Goal: Transaction & Acquisition: Purchase product/service

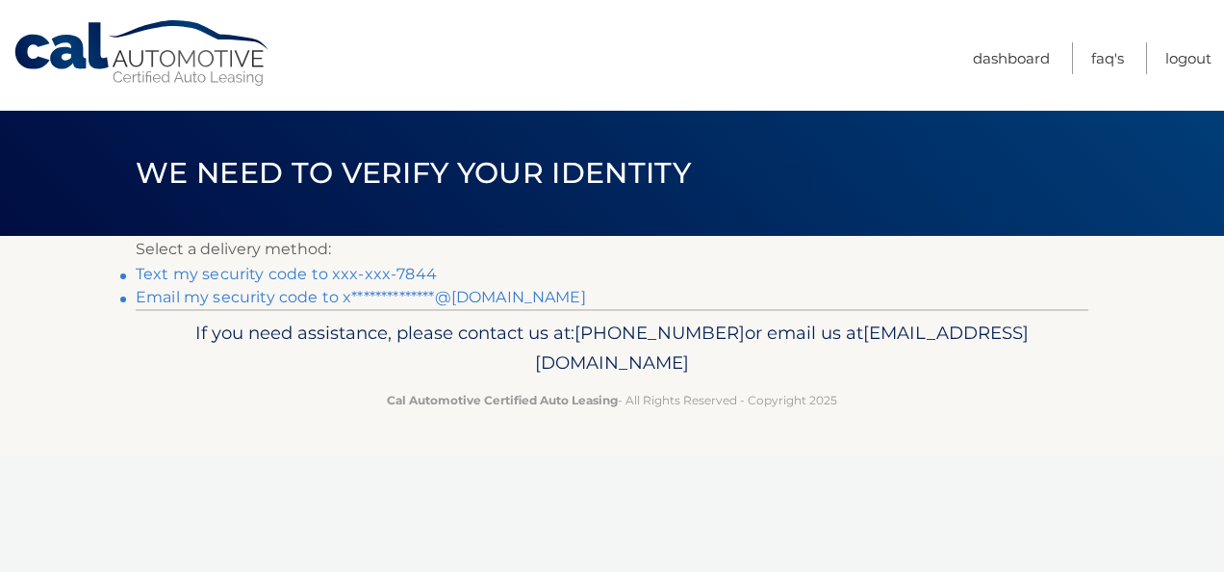
click at [370, 275] on link "Text my security code to xxx-xxx-7844" at bounding box center [286, 274] width 301 height 18
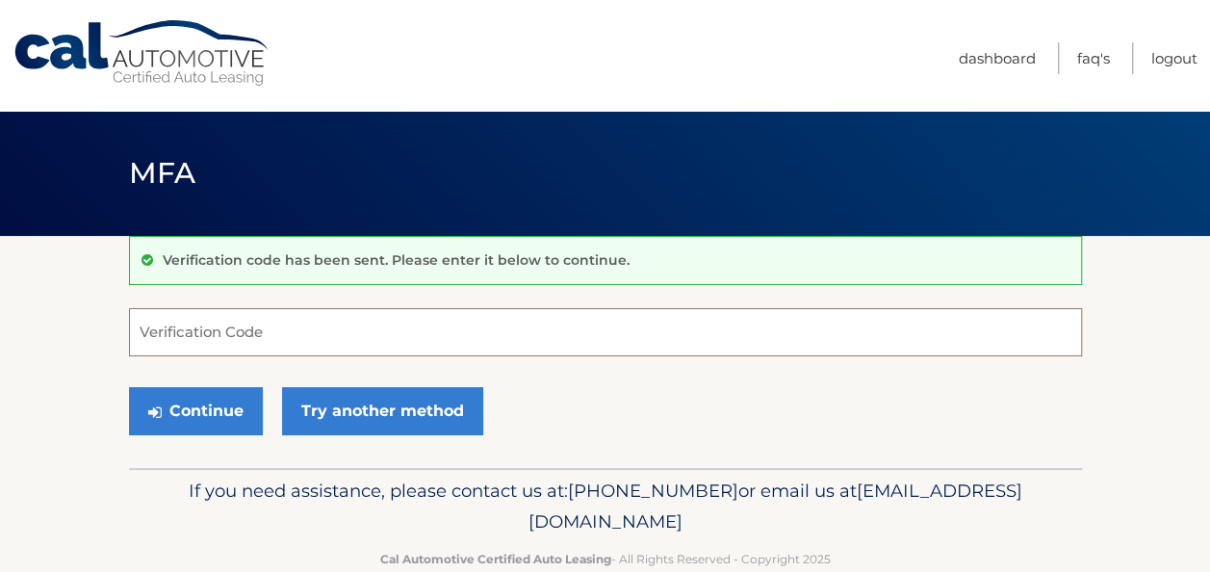
click at [393, 336] on input "Verification Code" at bounding box center [605, 332] width 953 height 48
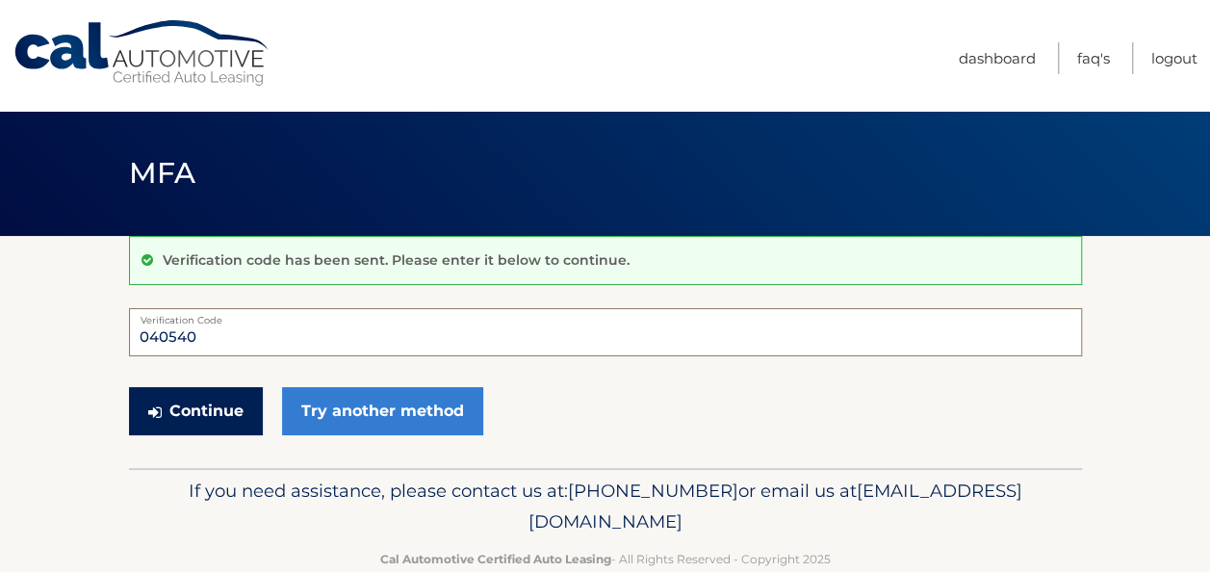
type input "040540"
click at [220, 414] on button "Continue" at bounding box center [196, 411] width 134 height 48
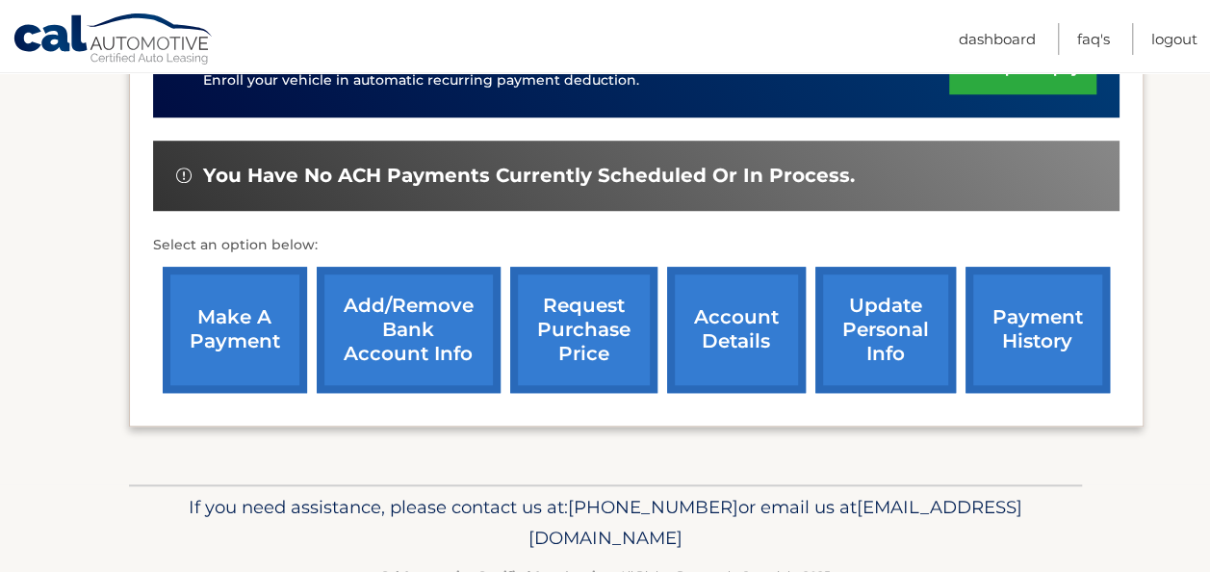
scroll to position [674, 0]
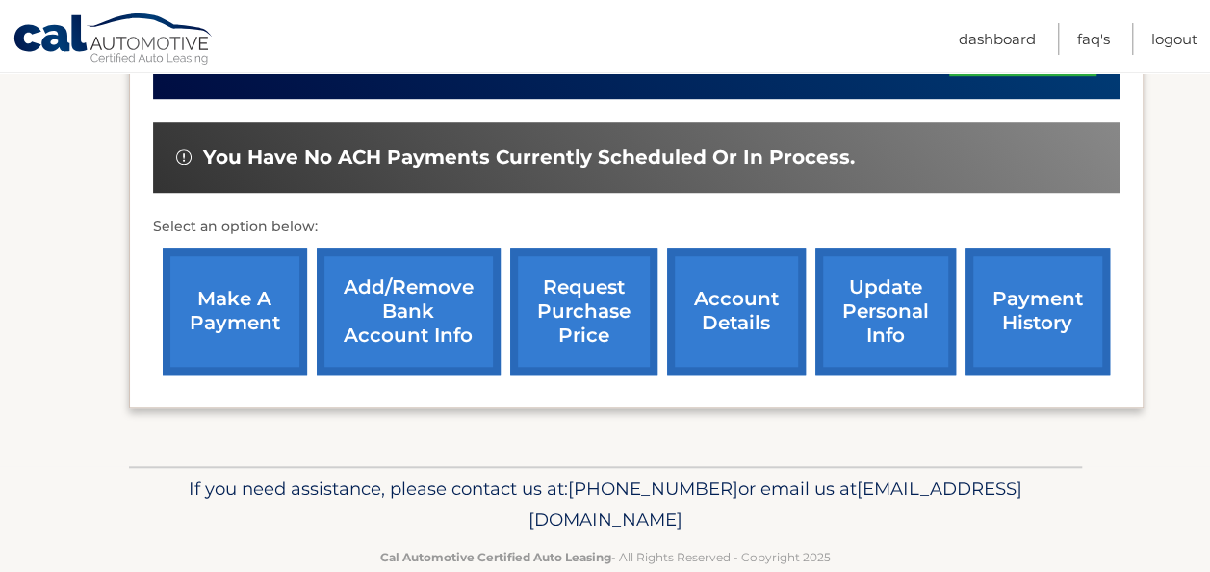
click at [242, 332] on link "make a payment" at bounding box center [235, 311] width 144 height 126
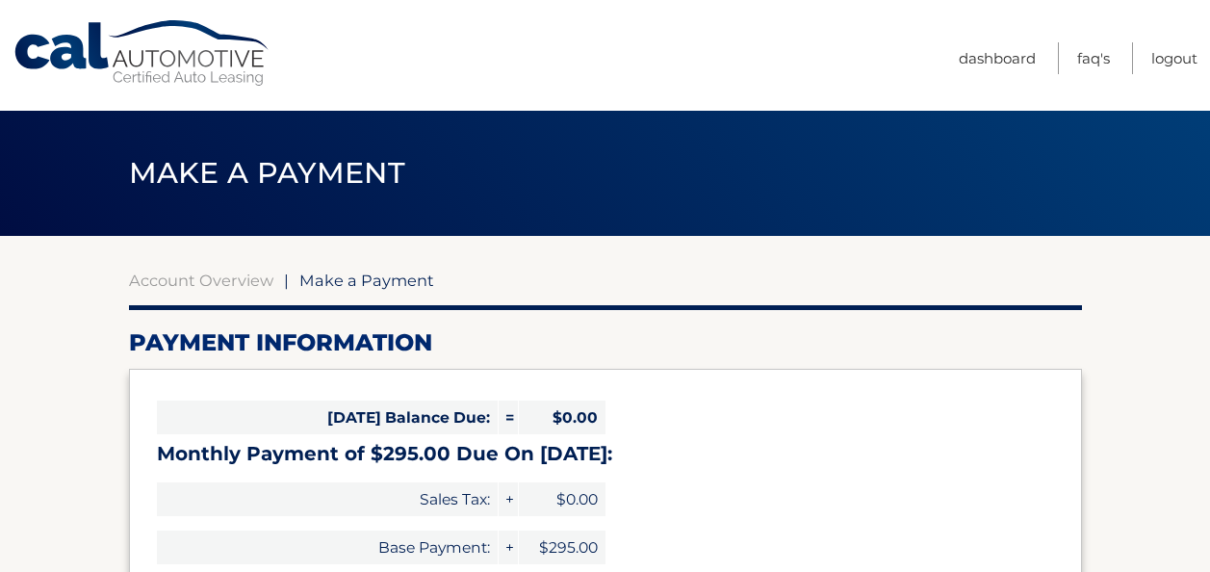
select select "ZDhmNDdlZjctNmI0NC00OTk3LWIxMjYtMzhiMTcyMWU2NTI2"
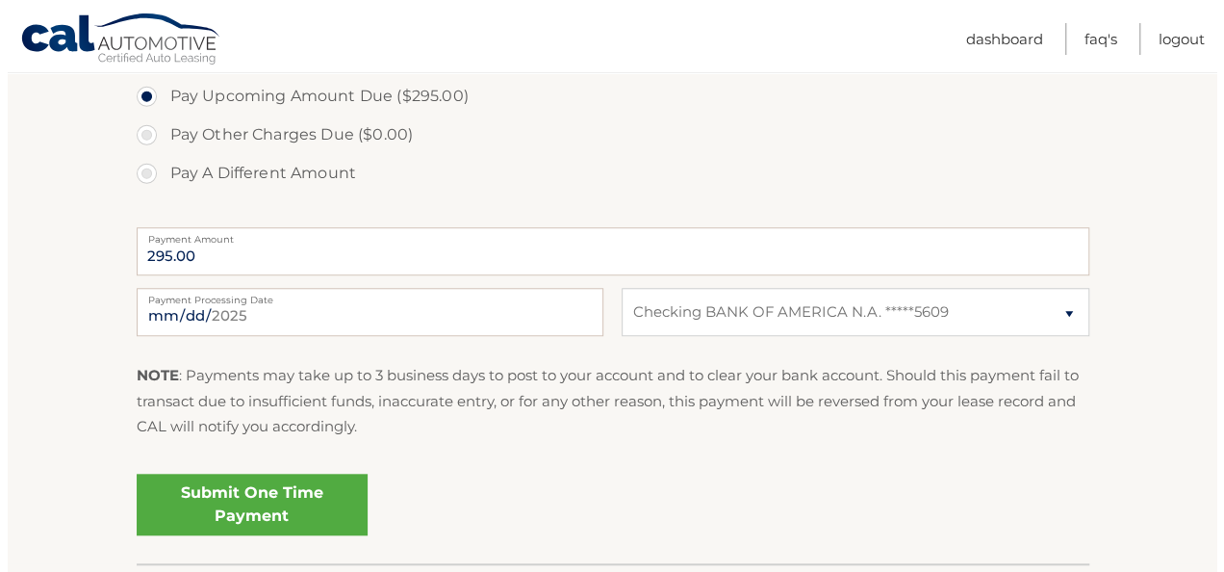
scroll to position [674, 0]
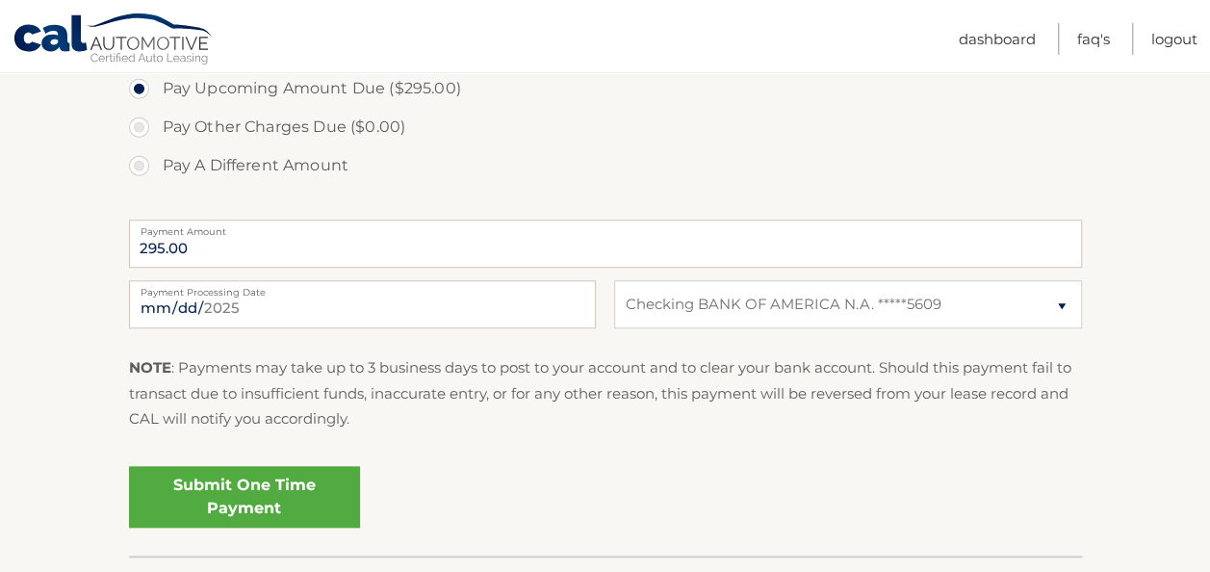
click at [302, 493] on link "Submit One Time Payment" at bounding box center [244, 497] width 231 height 62
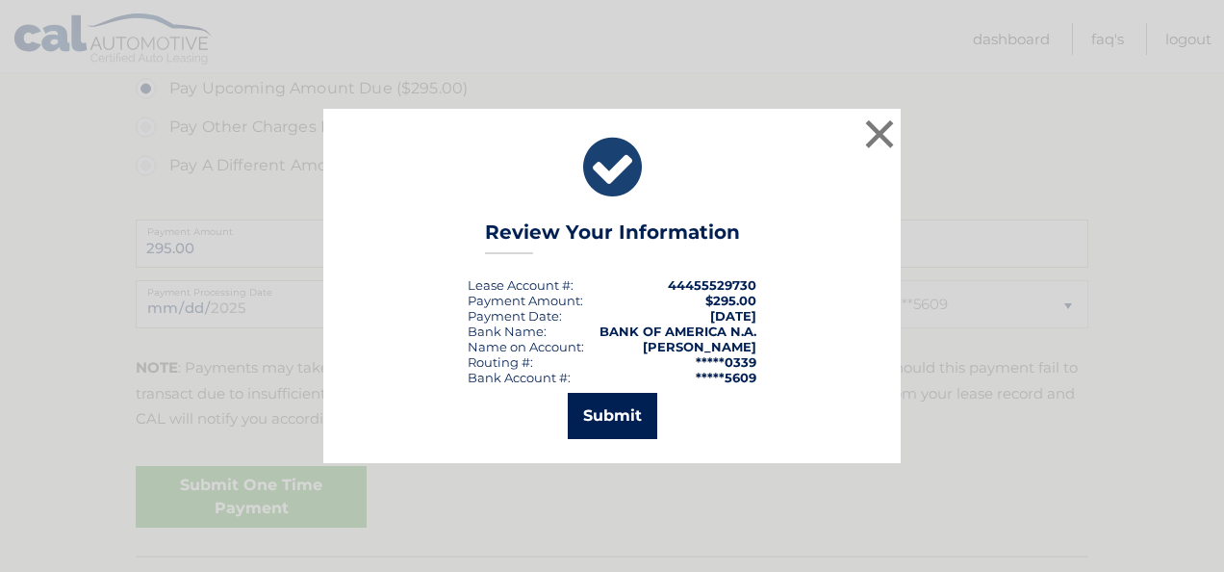
click at [590, 415] on button "Submit" at bounding box center [612, 416] width 89 height 46
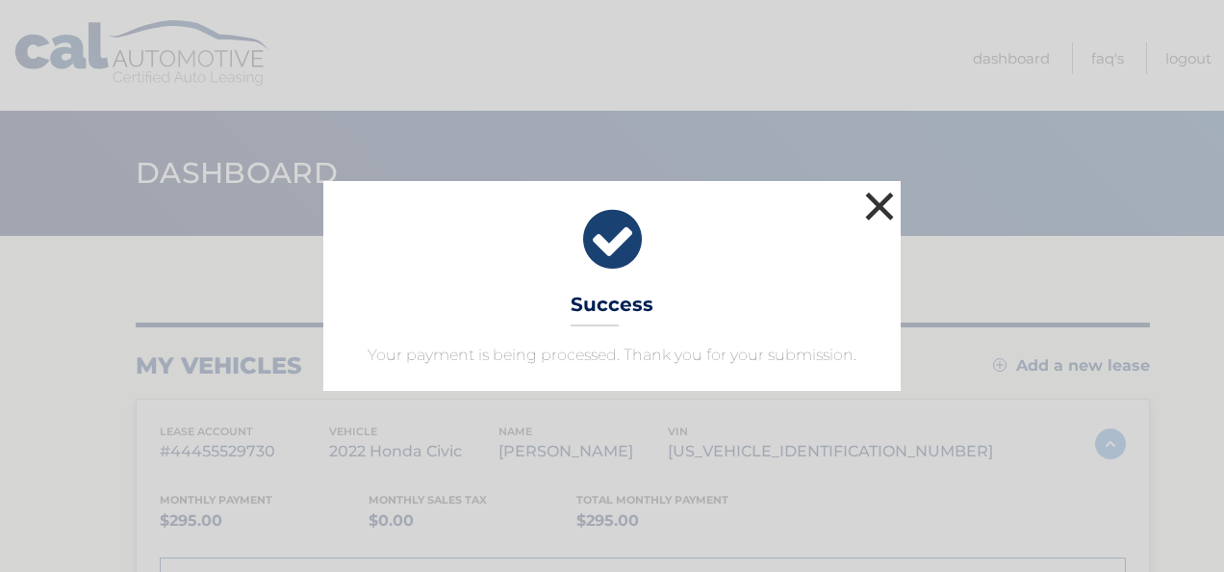
click at [883, 206] on button "×" at bounding box center [879, 206] width 38 height 38
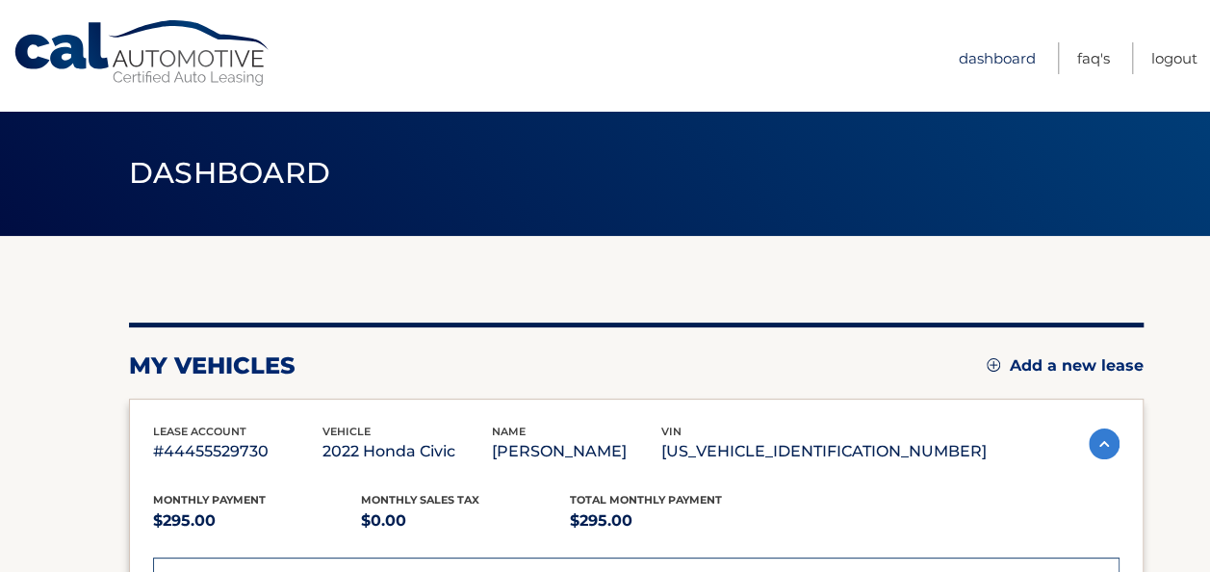
click at [982, 60] on link "Dashboard" at bounding box center [996, 58] width 77 height 32
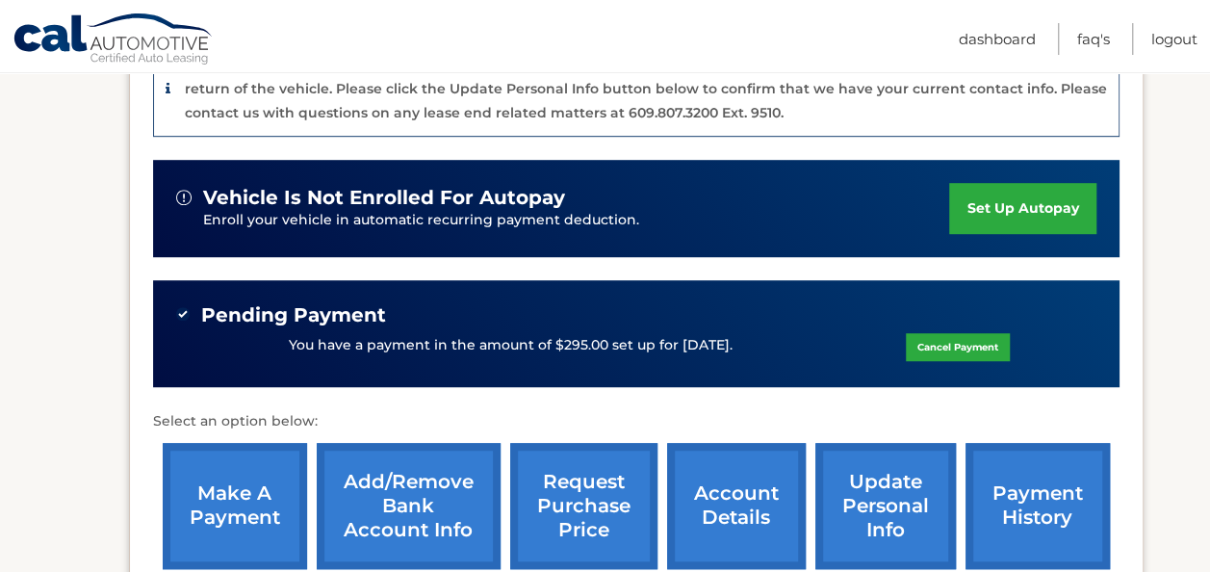
scroll to position [674, 0]
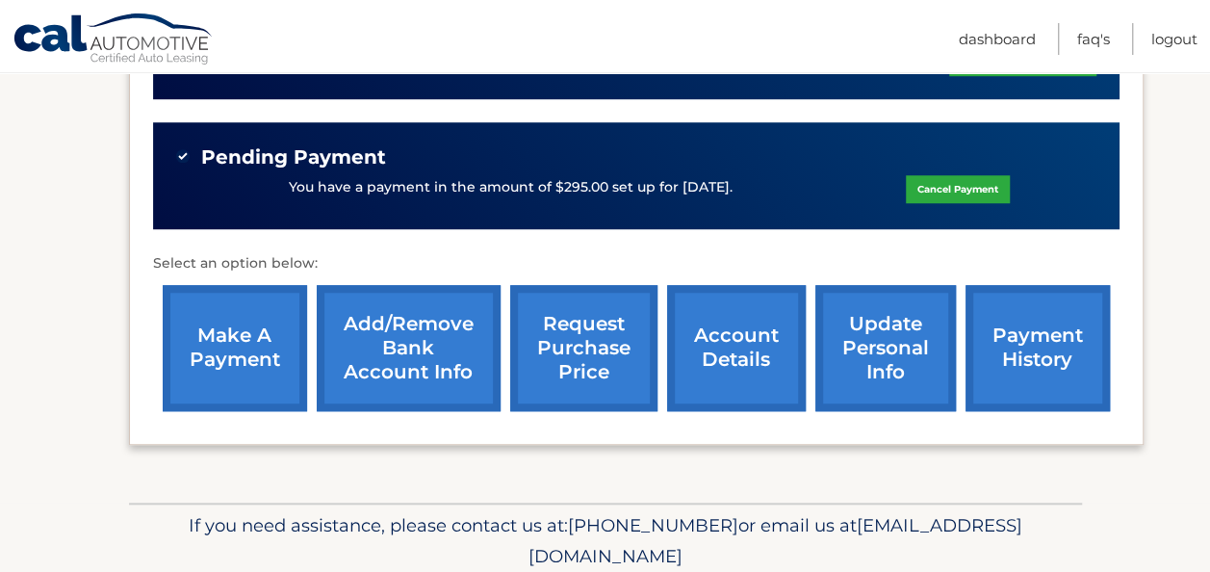
click at [612, 335] on link "request purchase price" at bounding box center [583, 348] width 147 height 126
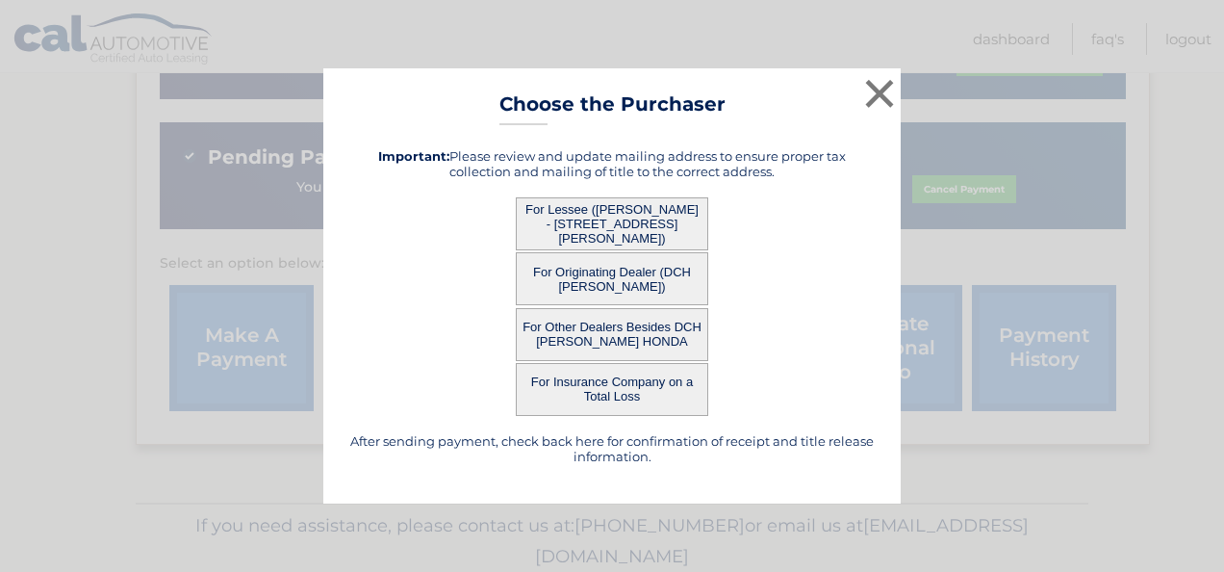
click at [591, 223] on button "For Lessee ([PERSON_NAME] - [STREET_ADDRESS][PERSON_NAME])" at bounding box center [612, 223] width 192 height 53
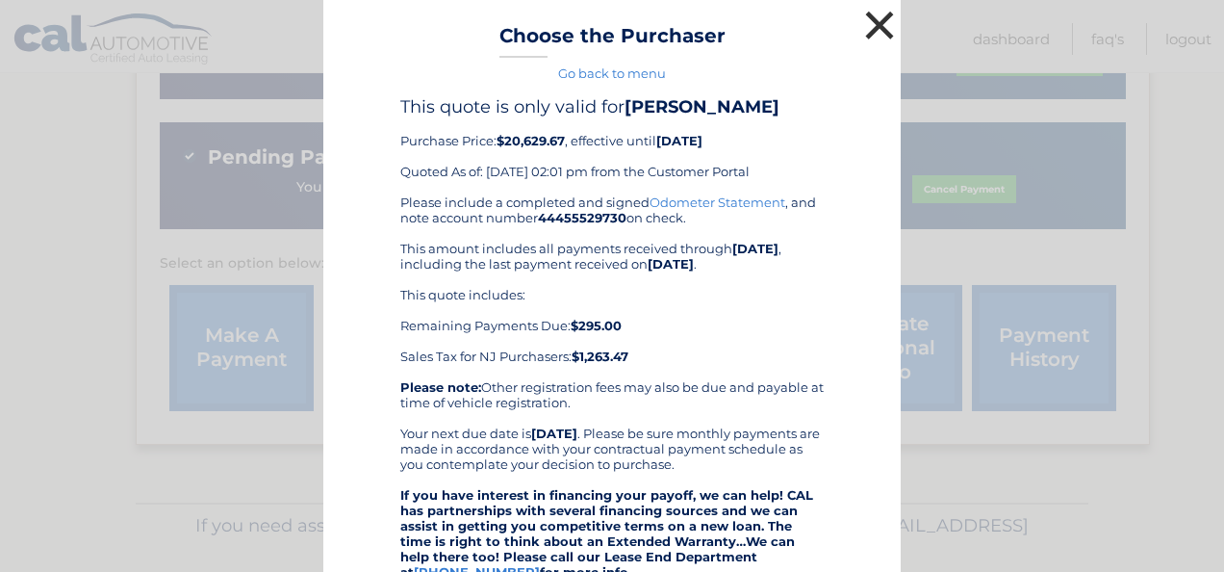
click at [878, 27] on button "×" at bounding box center [879, 25] width 38 height 38
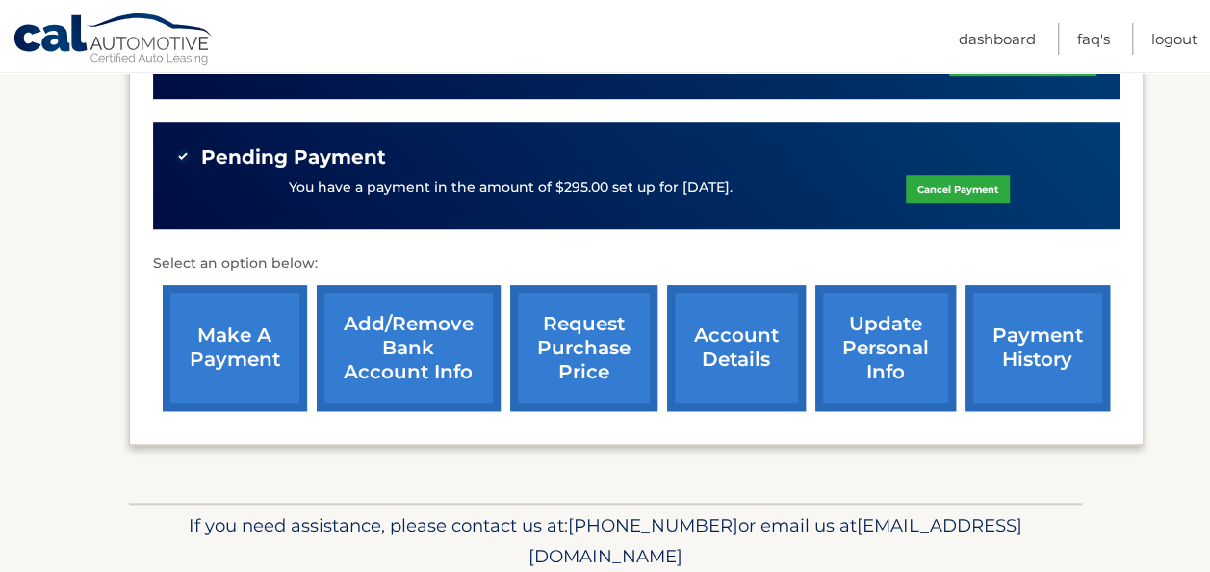
click at [596, 355] on link "request purchase price" at bounding box center [583, 348] width 147 height 126
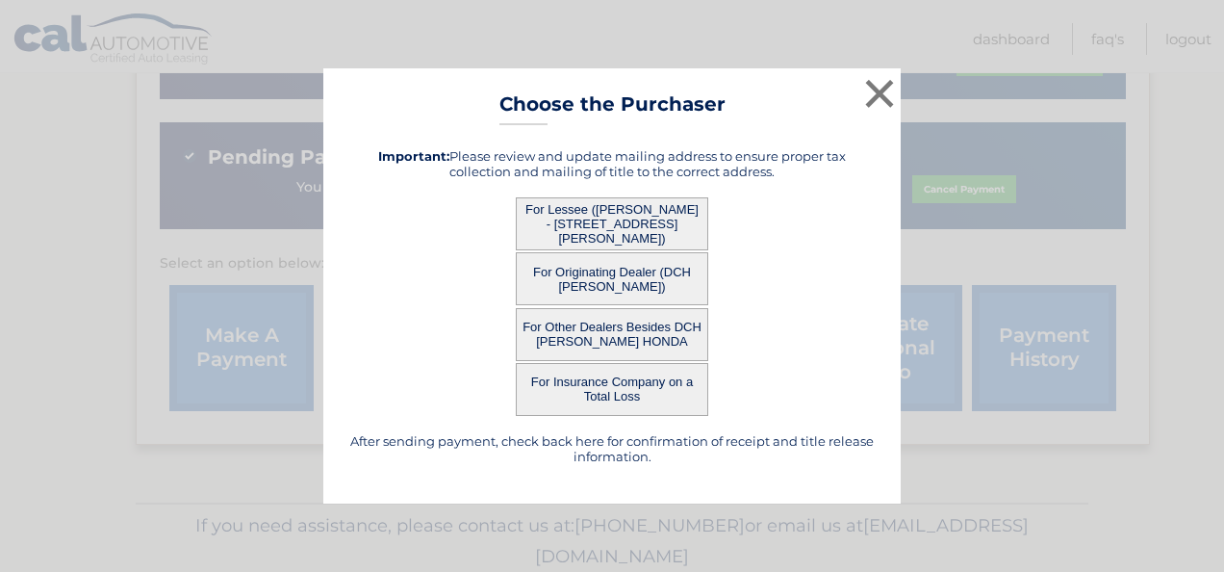
click at [612, 279] on button "For Originating Dealer (DCH [PERSON_NAME])" at bounding box center [612, 278] width 192 height 53
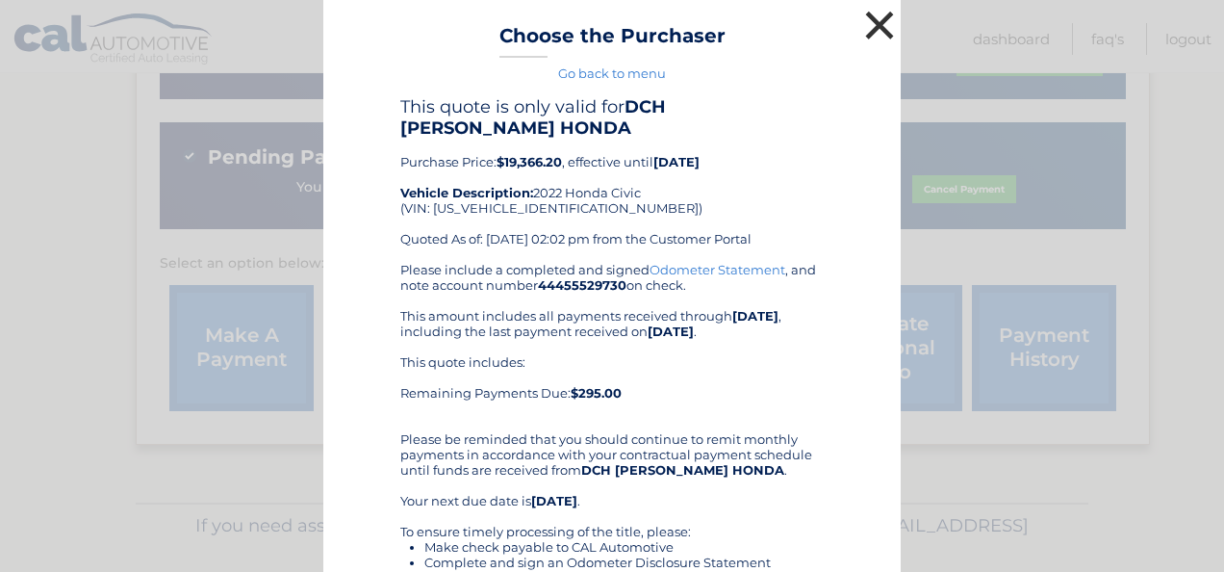
click at [874, 30] on button "×" at bounding box center [879, 25] width 38 height 38
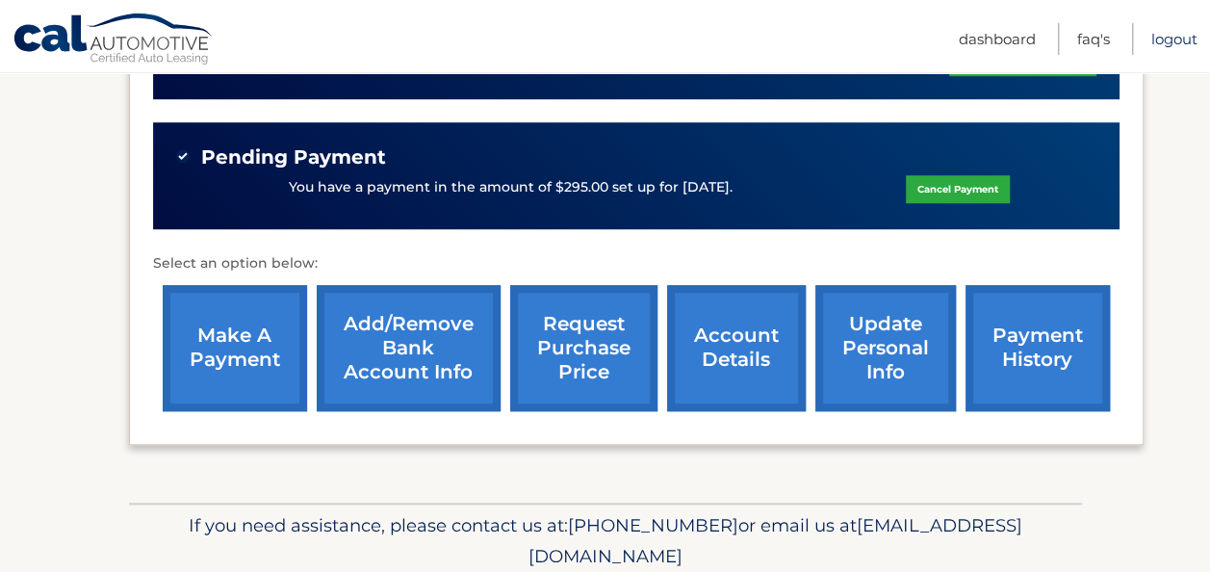
click at [1168, 40] on link "Logout" at bounding box center [1174, 39] width 46 height 32
